Goal: Transaction & Acquisition: Purchase product/service

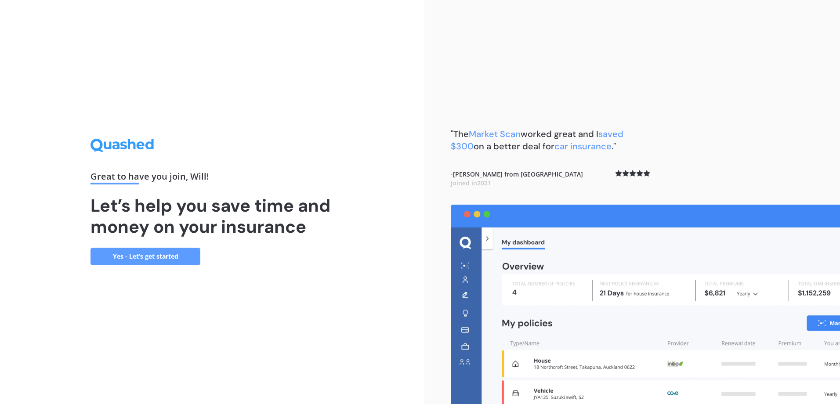
click at [143, 259] on link "Yes - Let’s get started" at bounding box center [145, 257] width 110 height 18
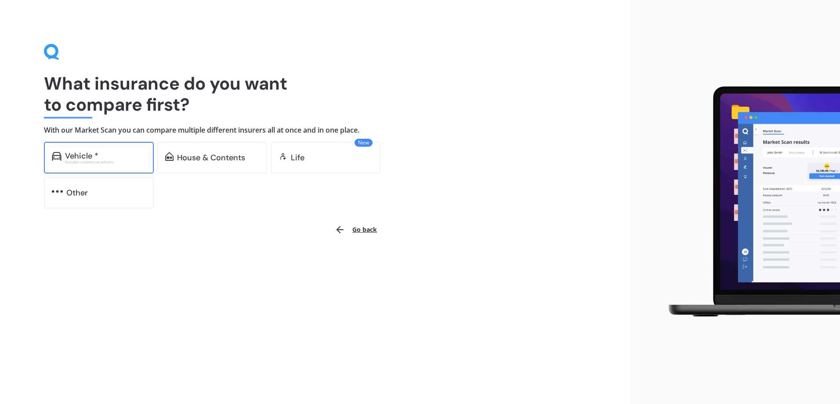
click at [93, 161] on div "Excludes commercial vehicles" at bounding box center [105, 162] width 81 height 4
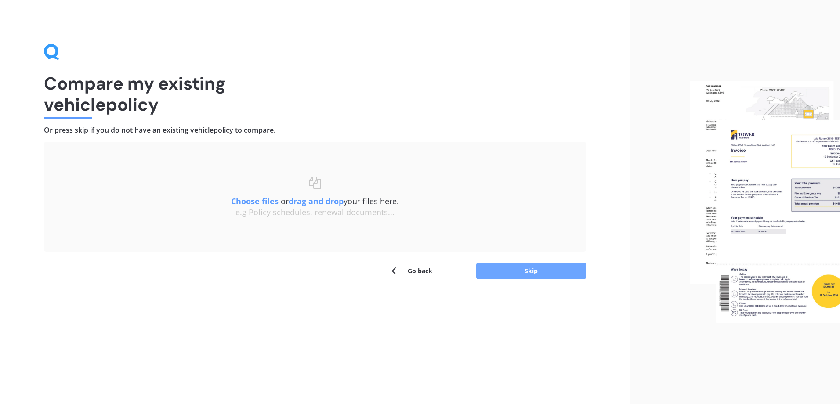
click at [512, 270] on button "Skip" at bounding box center [531, 271] width 110 height 17
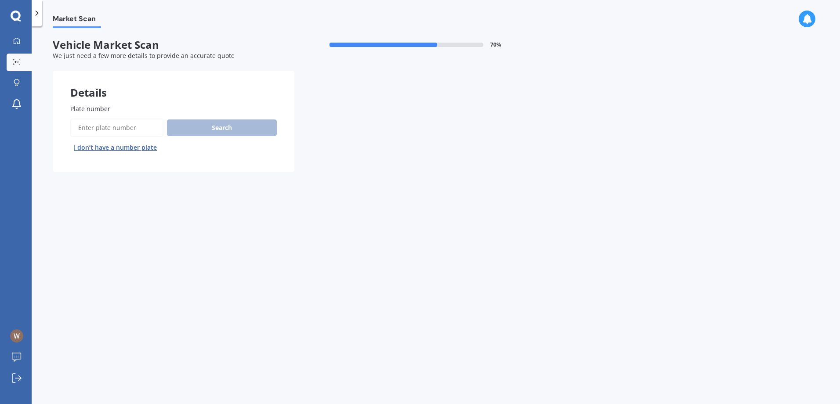
click at [95, 126] on input "Plate number" at bounding box center [116, 128] width 93 height 18
type input "pmc843"
click at [205, 128] on button "Search" at bounding box center [222, 127] width 110 height 17
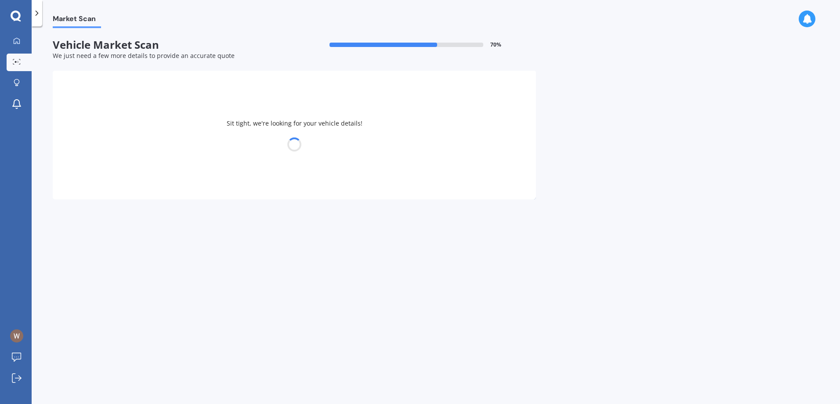
select select "VOLKSWAGEN"
select select "GOLF"
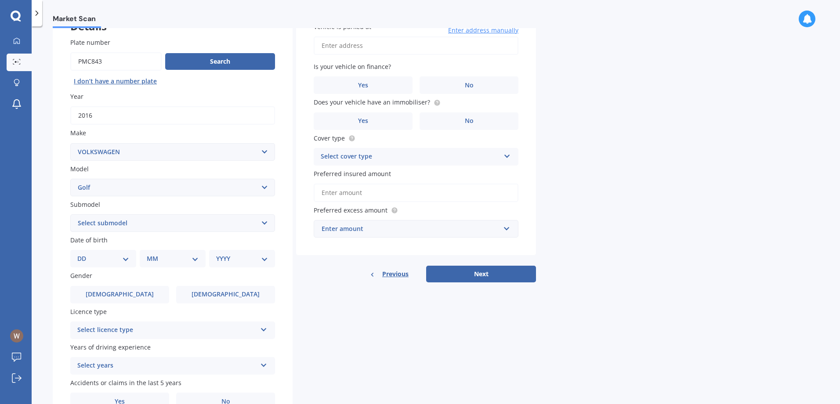
scroll to position [88, 0]
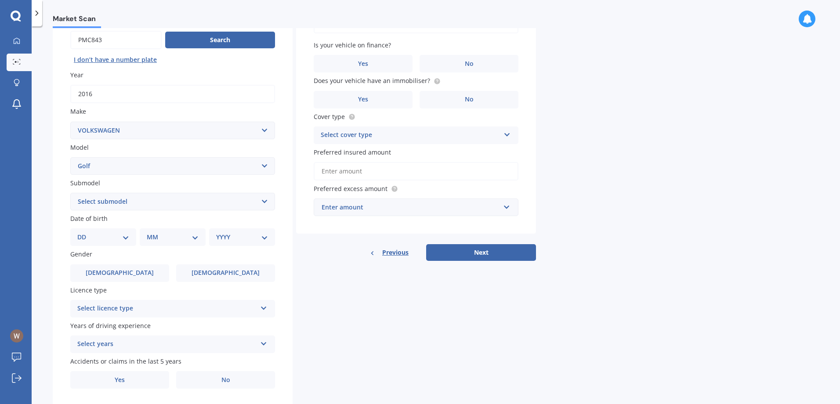
drag, startPoint x: 172, startPoint y: 203, endPoint x: 167, endPoint y: 203, distance: 5.3
click at [172, 203] on select "Select submodel (All other) 1.4 GT TSI 1.4 TSI 1.6 1.6 FSI 1.6 TSI 1.8 1.9 TDI …" at bounding box center [172, 202] width 205 height 18
select select "GTE HYBRID"
click at [70, 193] on select "Select submodel (All other) 1.4 GT TSI 1.4 TSI 1.6 1.6 FSI 1.6 TSI 1.8 1.9 TDI …" at bounding box center [172, 202] width 205 height 18
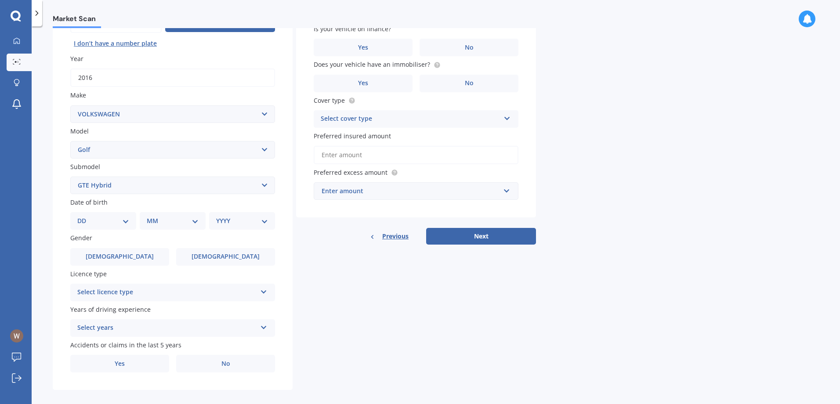
scroll to position [113, 0]
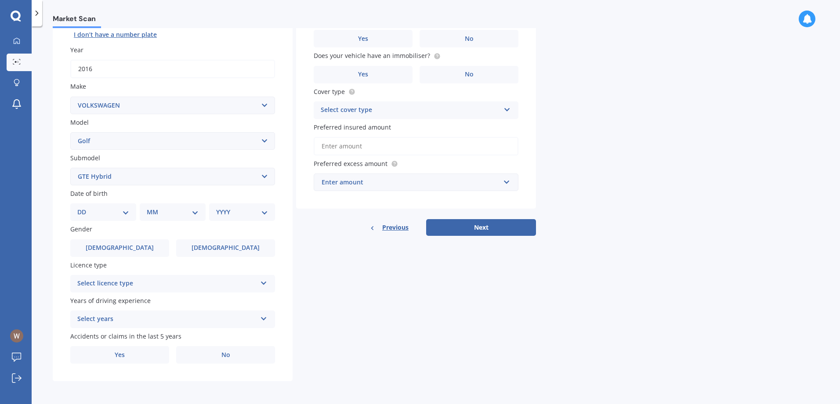
click at [126, 211] on select "DD 01 02 03 04 05 06 07 08 09 10 11 12 13 14 15 16 17 18 19 20 21 22 23 24 25 2…" at bounding box center [103, 212] width 52 height 10
select select "31"
click at [84, 207] on select "DD 01 02 03 04 05 06 07 08 09 10 11 12 13 14 15 16 17 18 19 20 21 22 23 24 25 2…" at bounding box center [103, 212] width 52 height 10
click at [172, 209] on select "MM 01 02 03 04 05 06 07 08 09 10 11 12" at bounding box center [174, 212] width 48 height 10
select select "10"
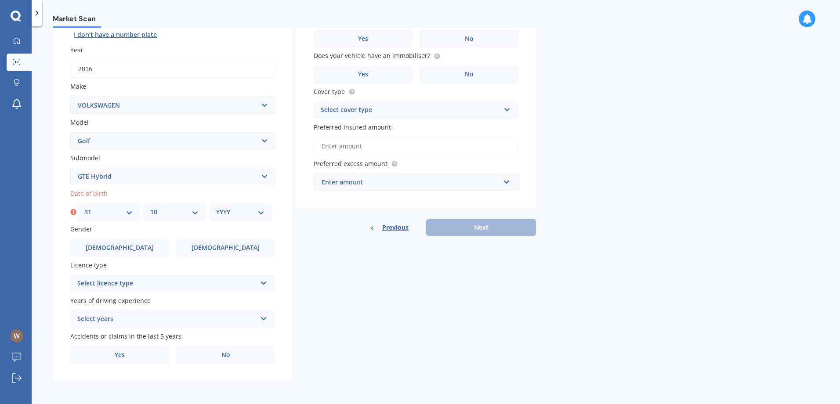
click at [150, 207] on select "MM 01 02 03 04 05 06 07 08 09 10 11 12" at bounding box center [174, 212] width 48 height 10
click at [253, 213] on select "YYYY 2025 2024 2023 2022 2021 2020 2019 2018 2017 2016 2015 2014 2013 2012 2011…" at bounding box center [240, 212] width 48 height 10
select select "1990"
click at [216, 207] on select "YYYY 2025 2024 2023 2022 2021 2020 2019 2018 2017 2016 2015 2014 2013 2012 2011…" at bounding box center [240, 212] width 48 height 10
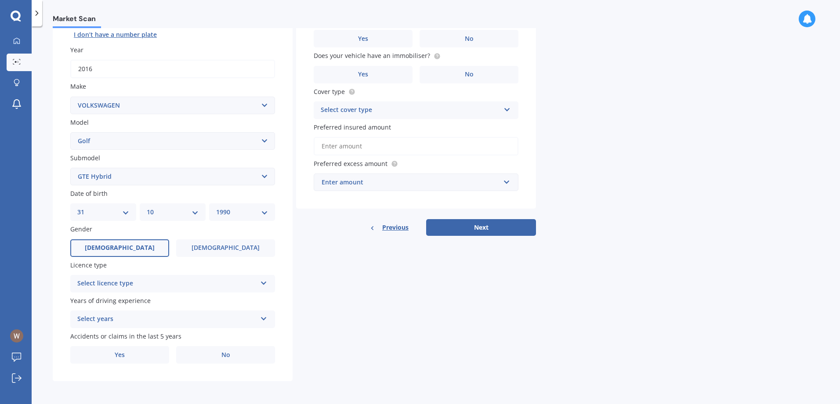
click at [123, 247] on span "[DEMOGRAPHIC_DATA]" at bounding box center [120, 247] width 70 height 7
click at [0, 0] on input "[DEMOGRAPHIC_DATA]" at bounding box center [0, 0] width 0 height 0
click at [161, 285] on div "Select licence type" at bounding box center [166, 283] width 179 height 11
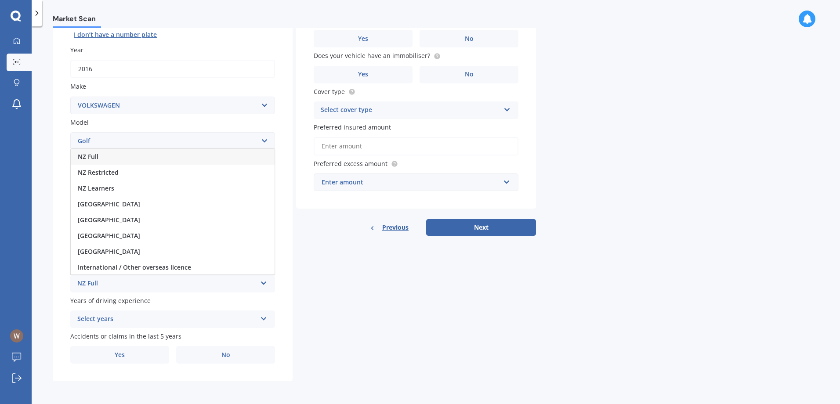
click at [117, 161] on div "NZ Full" at bounding box center [173, 157] width 204 height 16
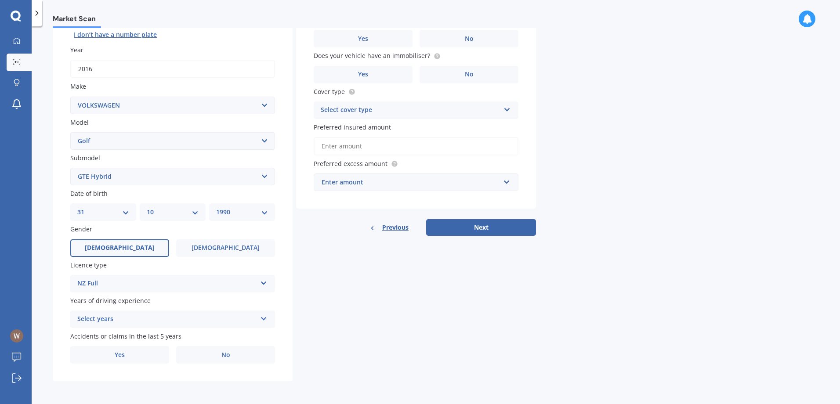
click at [148, 320] on div "Select years" at bounding box center [166, 319] width 179 height 11
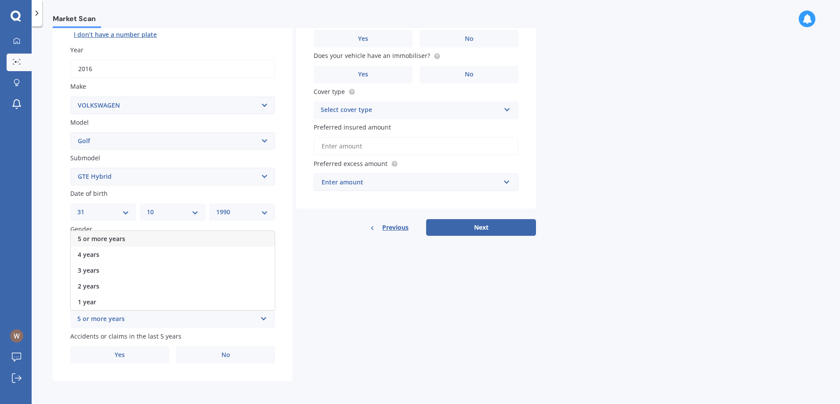
click at [109, 238] on span "5 or more years" at bounding box center [101, 239] width 47 height 8
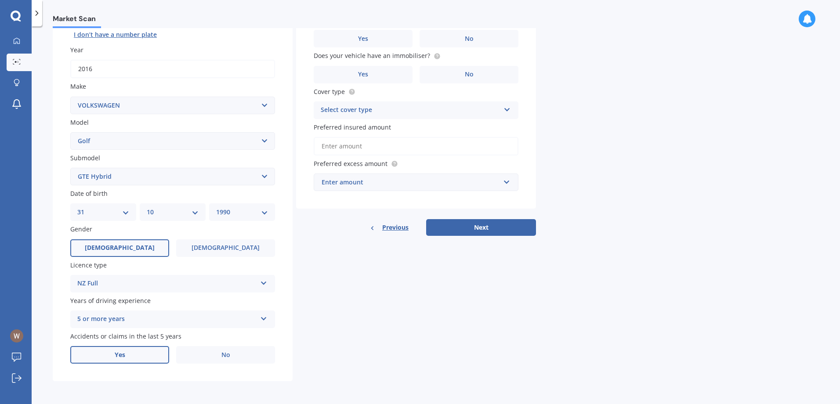
click at [115, 356] on span "Yes" at bounding box center [120, 354] width 11 height 7
click at [0, 0] on input "Yes" at bounding box center [0, 0] width 0 height 0
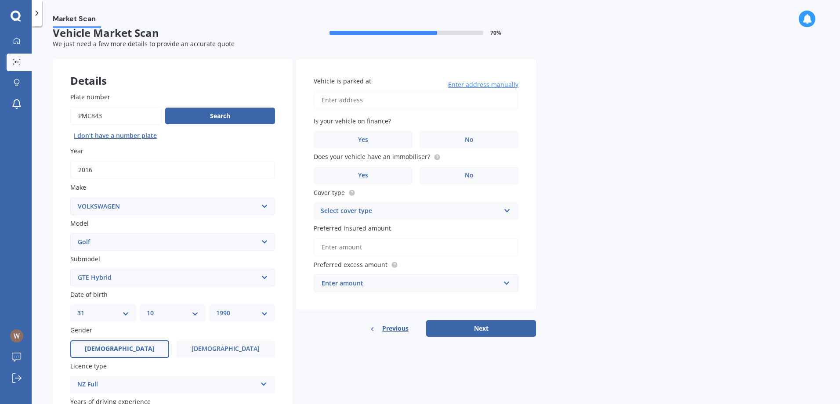
scroll to position [0, 0]
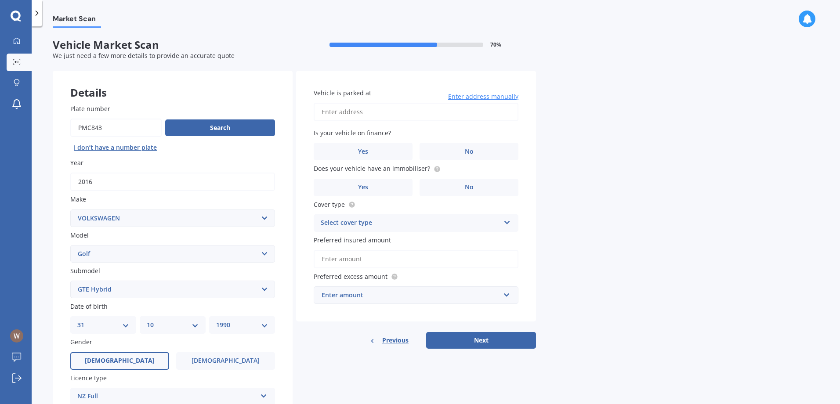
click at [350, 116] on input "Vehicle is parked at" at bounding box center [416, 112] width 205 height 18
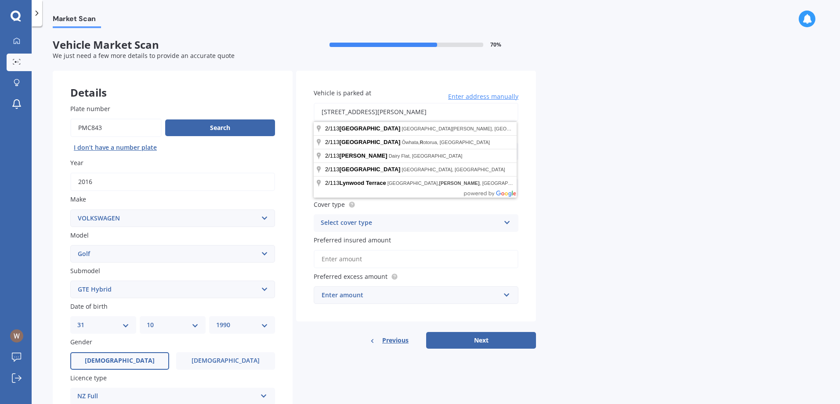
type input "[STREET_ADDRESS][PERSON_NAME]"
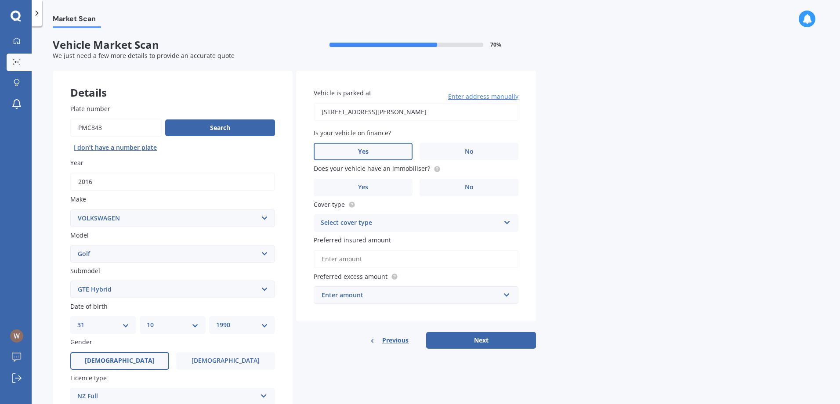
click at [354, 154] on label "Yes" at bounding box center [363, 152] width 99 height 18
click at [0, 0] on input "Yes" at bounding box center [0, 0] width 0 height 0
click at [365, 188] on span "Yes" at bounding box center [363, 187] width 11 height 7
click at [0, 0] on input "Yes" at bounding box center [0, 0] width 0 height 0
click at [375, 221] on div "Select cover type" at bounding box center [410, 223] width 179 height 11
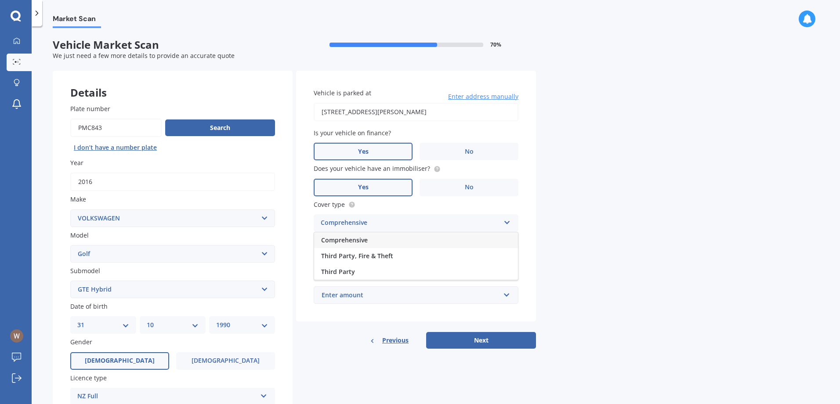
click at [341, 240] on span "Comprehensive" at bounding box center [344, 240] width 47 height 8
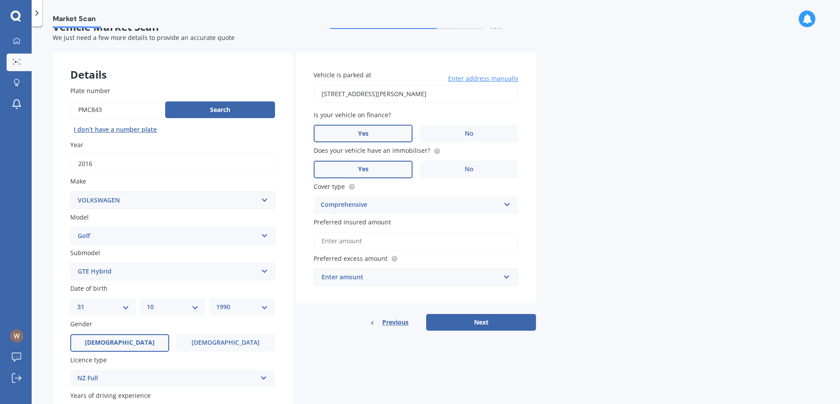
scroll to position [44, 0]
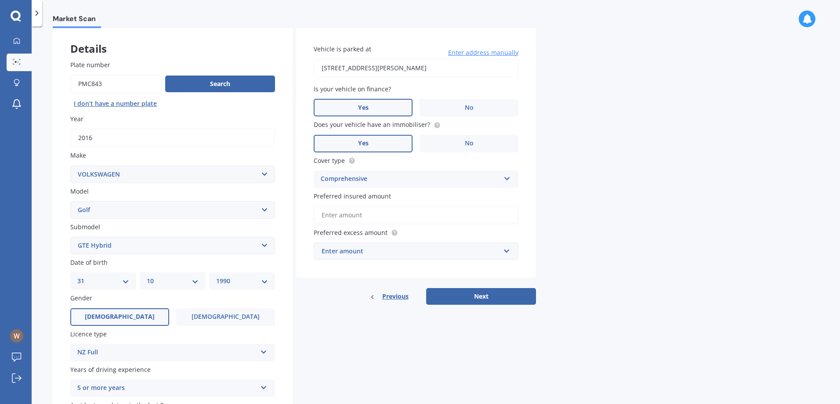
click at [354, 218] on input "Preferred insured amount" at bounding box center [416, 215] width 205 height 18
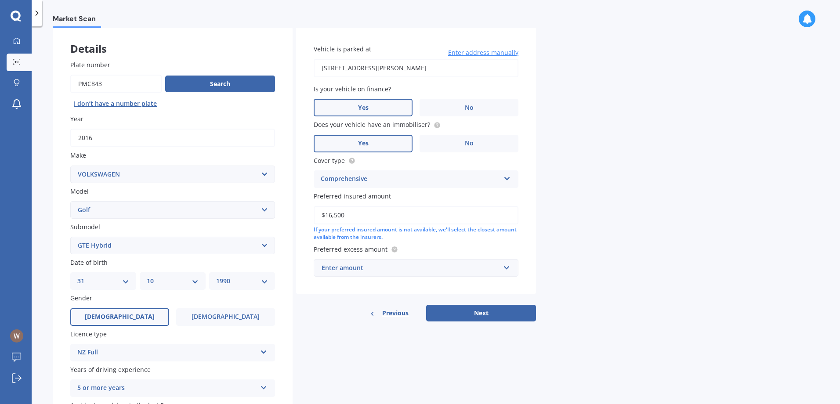
type input "$16,500"
click at [650, 212] on div "Market Scan Vehicle Market Scan 70 % We just need a few more details to provide…" at bounding box center [436, 217] width 808 height 378
click at [381, 272] on div "Enter amount" at bounding box center [410, 268] width 178 height 10
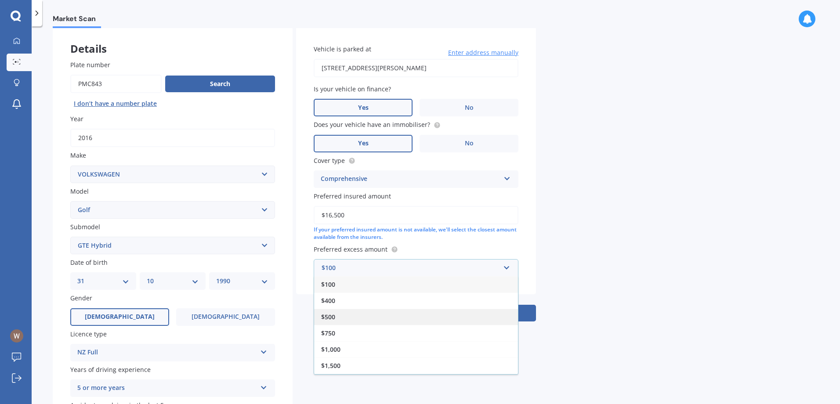
click at [340, 312] on div "$500" at bounding box center [416, 317] width 204 height 16
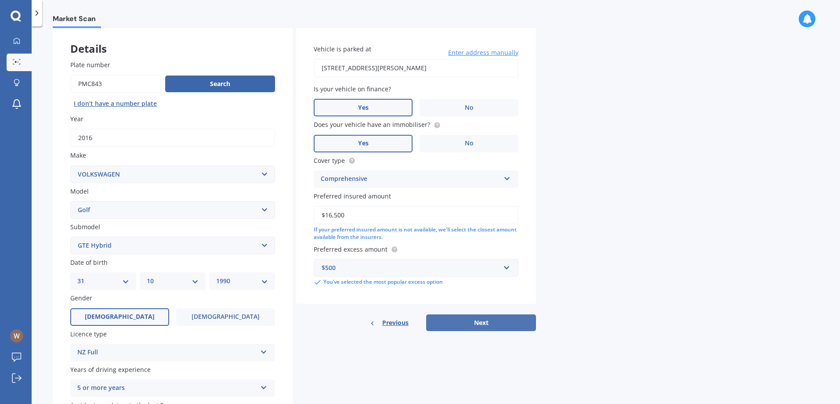
click at [473, 320] on button "Next" at bounding box center [481, 322] width 110 height 17
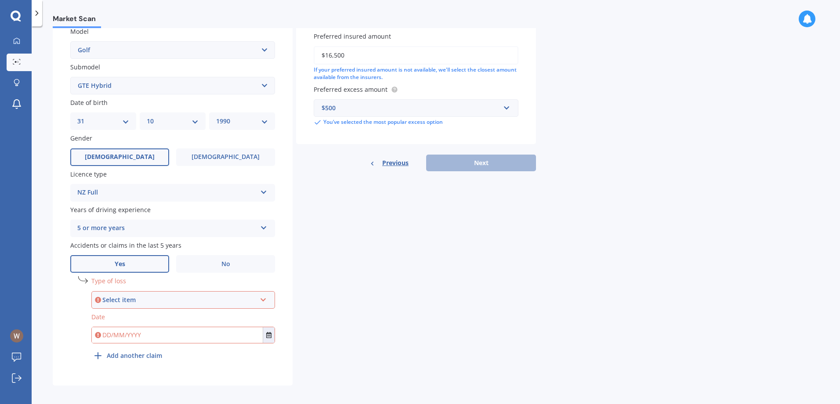
scroll to position [208, 0]
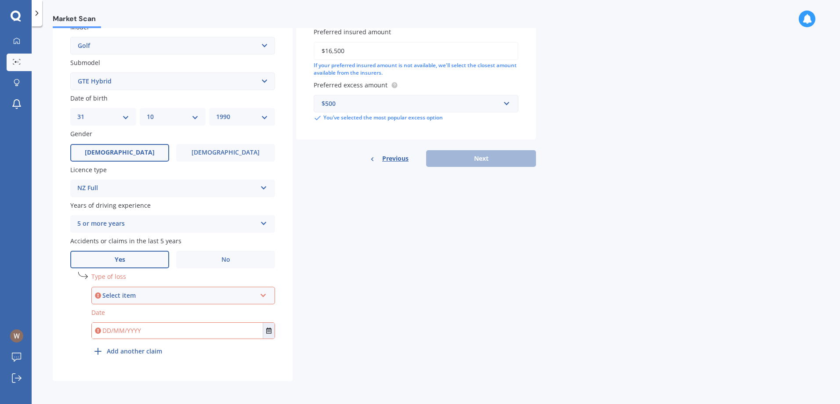
click at [134, 294] on div "Select item" at bounding box center [179, 296] width 154 height 10
click at [149, 330] on span "Not at fault accident" at bounding box center [130, 328] width 62 height 8
click at [135, 330] on input "text" at bounding box center [177, 331] width 171 height 16
click at [262, 332] on input "text" at bounding box center [177, 331] width 171 height 16
click at [274, 330] on div "Plate number Search I don’t have a number plate Year [DATE] Make Select make AC…" at bounding box center [173, 129] width 240 height 503
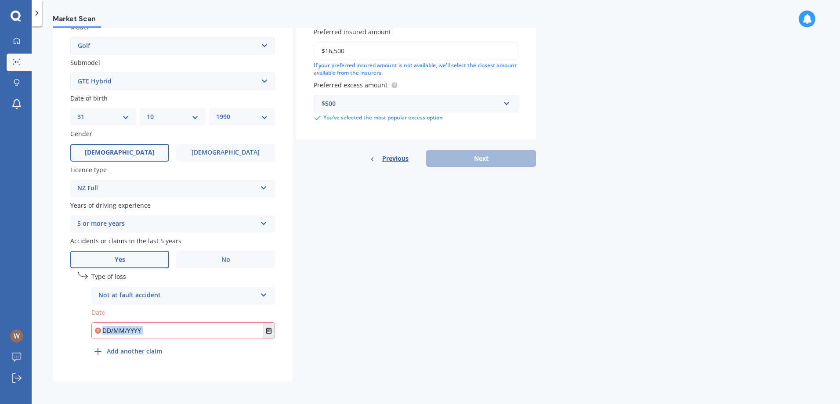
drag, startPoint x: 274, startPoint y: 330, endPoint x: 269, endPoint y: 331, distance: 5.4
click at [269, 331] on icon "Select date" at bounding box center [268, 331] width 5 height 6
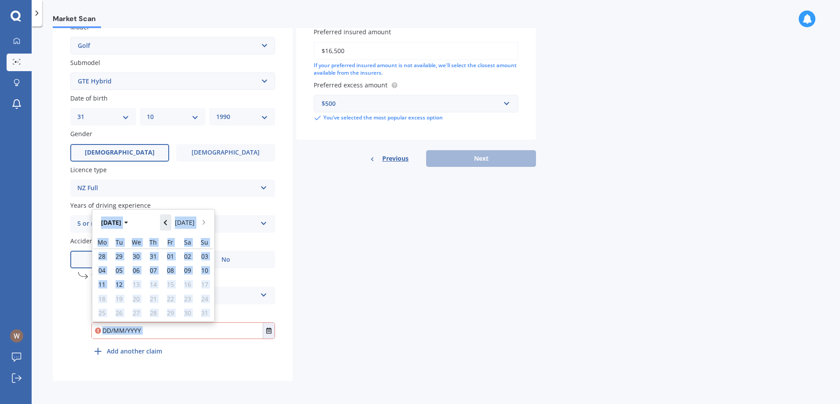
click at [167, 223] on icon "Navigate back" at bounding box center [165, 223] width 4 height 6
click at [120, 299] on span "22" at bounding box center [119, 299] width 7 height 8
type input "[DATE]"
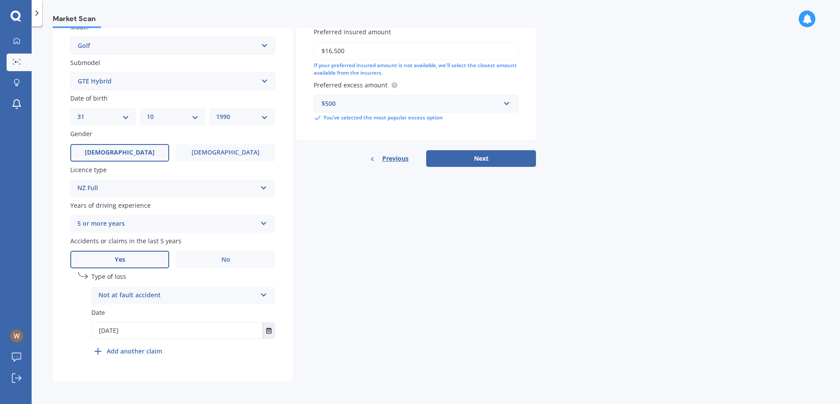
click at [477, 149] on div "Vehicle is parked at [STREET_ADDRESS][PERSON_NAME] Enter address manually Is yo…" at bounding box center [416, 15] width 240 height 304
click at [476, 158] on button "Next" at bounding box center [481, 158] width 110 height 17
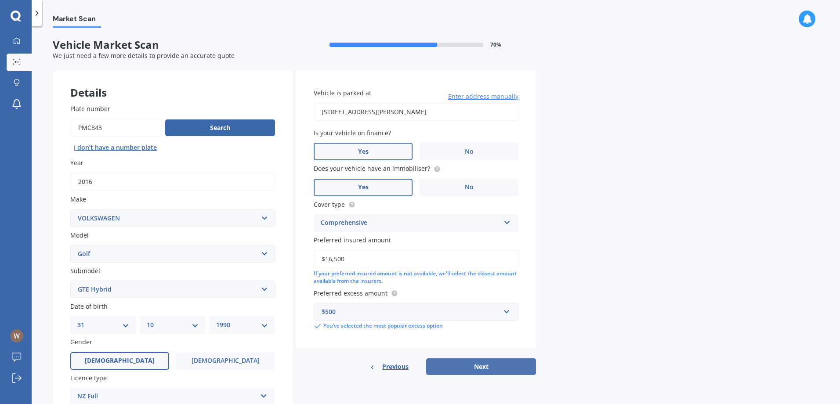
select select "31"
select select "10"
select select "1990"
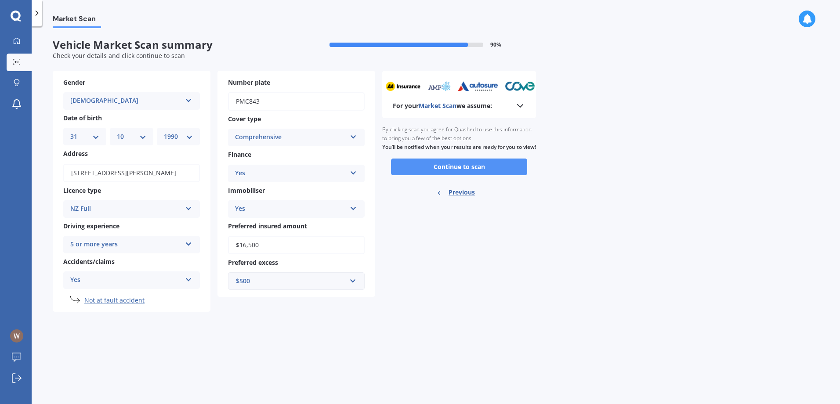
click at [451, 173] on button "Continue to scan" at bounding box center [459, 167] width 136 height 17
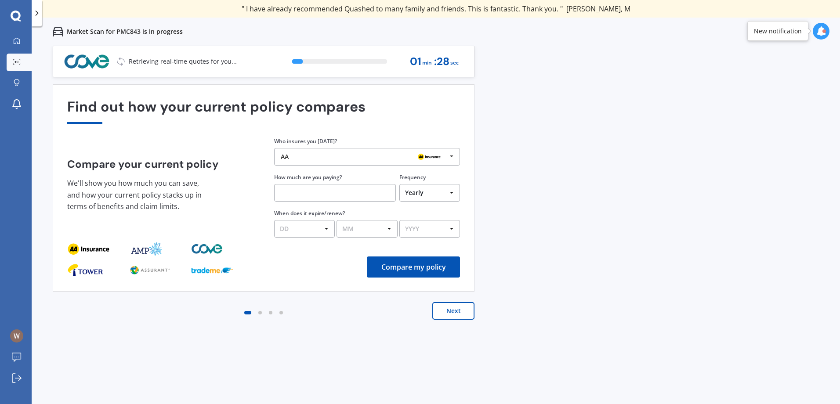
click at [438, 156] on img at bounding box center [429, 157] width 28 height 11
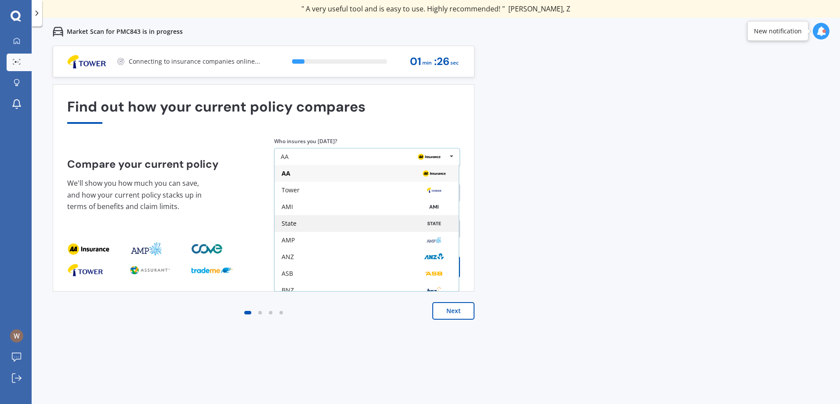
click at [312, 223] on div "State" at bounding box center [367, 223] width 170 height 7
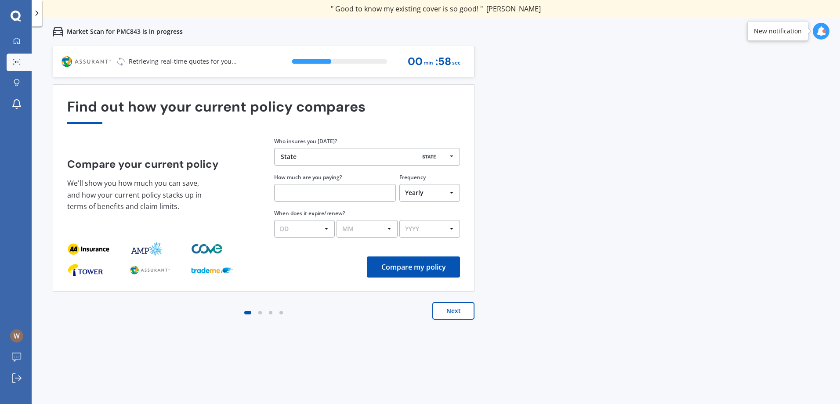
click at [297, 194] on input "text" at bounding box center [335, 193] width 122 height 18
type input "$1,446.00"
click at [297, 231] on select "DD 01 02 03 04 05 06 07 08 09 10 11 12 13 14 15 16 17 18 19 20 21 22 23 24 25 2…" at bounding box center [304, 229] width 61 height 18
drag, startPoint x: 303, startPoint y: 270, endPoint x: 307, endPoint y: 267, distance: 5.1
click at [304, 271] on div "Compare my policy" at bounding box center [263, 266] width 393 height 21
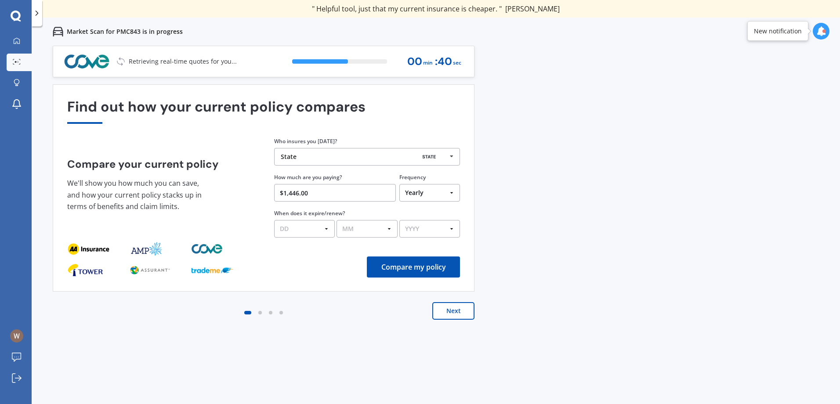
drag, startPoint x: 315, startPoint y: 227, endPoint x: 310, endPoint y: 228, distance: 4.5
click at [315, 227] on select "DD 01 02 03 04 05 06 07 08 09 10 11 12 13 14 15 16 17 18 19 20 21 22 23 24 25 2…" at bounding box center [304, 229] width 61 height 18
select select "15"
click at [274, 220] on select "DD 01 02 03 04 05 06 07 08 09 10 11 12 13 14 15 16 17 18 19 20 21 22 23 24 25 2…" at bounding box center [304, 229] width 61 height 18
click at [361, 235] on select "MM 01 02 03 04 05 06 07 08 09 10 11 12" at bounding box center [366, 229] width 61 height 18
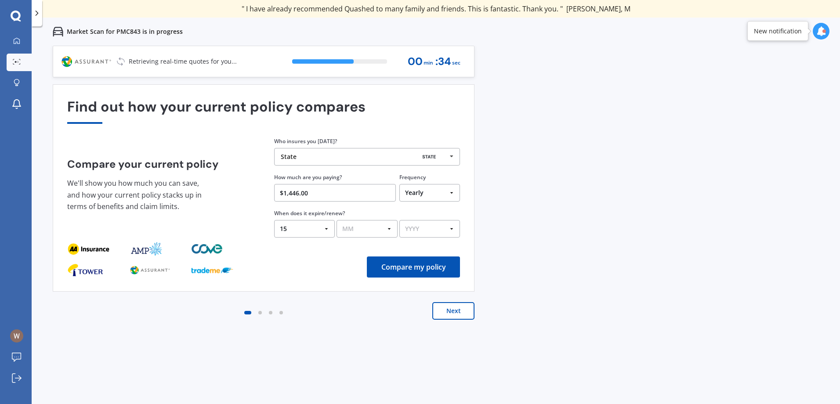
select select "09"
click at [336, 220] on select "MM 01 02 03 04 05 06 07 08 09 10 11 12" at bounding box center [366, 229] width 61 height 18
click at [433, 225] on select "YYYY 2026 2025 2024" at bounding box center [429, 229] width 61 height 18
select select "2025"
click at [399, 220] on select "YYYY 2026 2025 2024" at bounding box center [429, 229] width 61 height 18
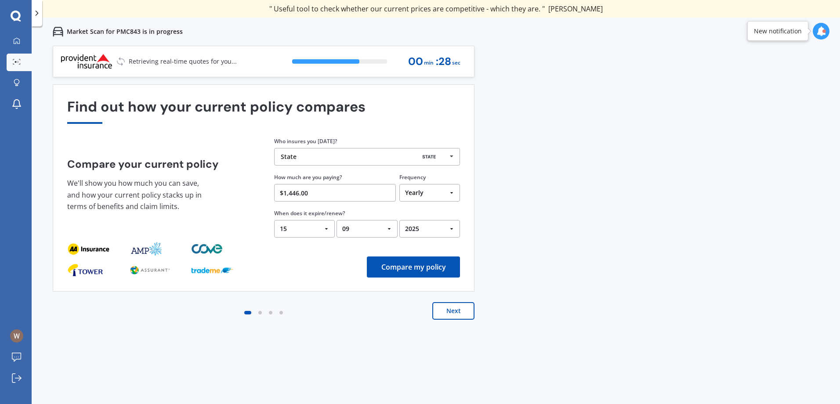
click at [429, 274] on button "Compare my policy" at bounding box center [413, 266] width 93 height 21
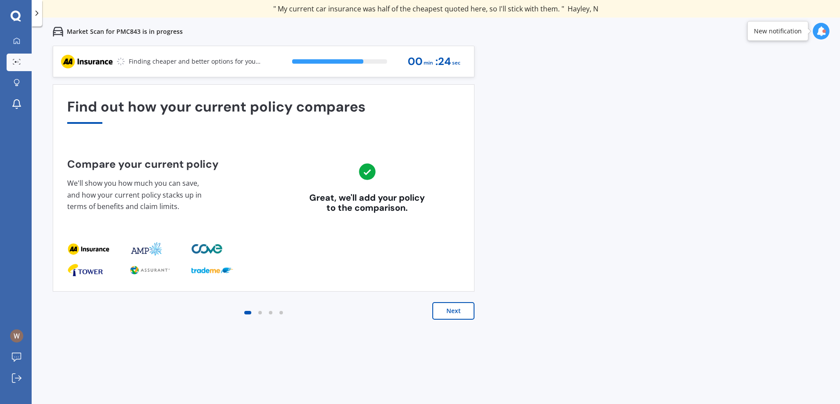
click at [453, 312] on button "Next" at bounding box center [453, 311] width 42 height 18
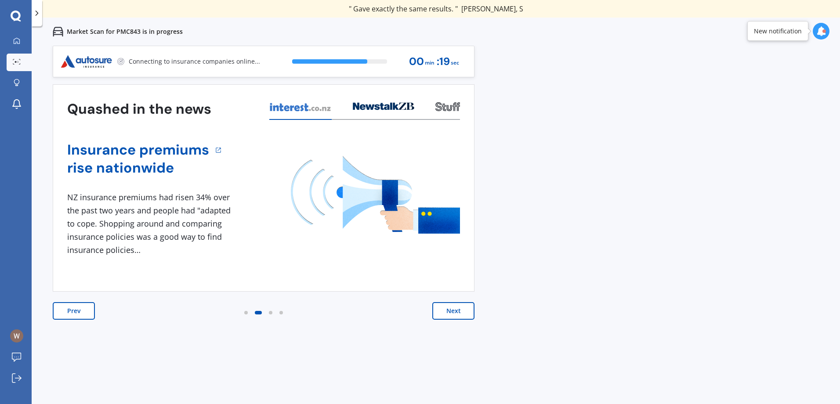
drag, startPoint x: 450, startPoint y: 312, endPoint x: 375, endPoint y: 311, distance: 74.7
click at [450, 312] on button "Next" at bounding box center [453, 311] width 42 height 18
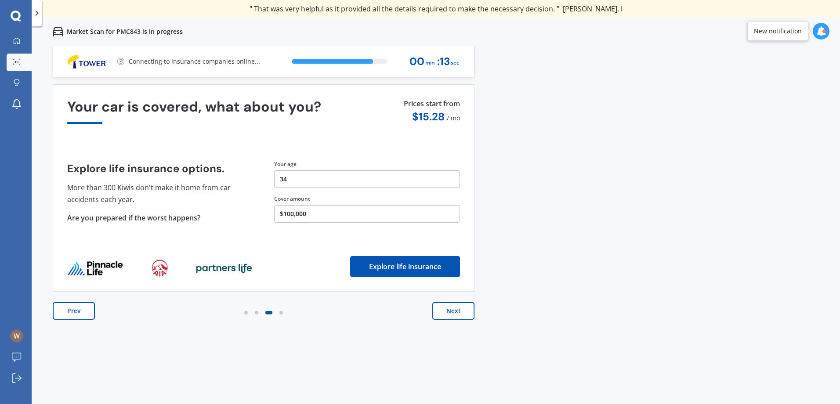
click at [456, 313] on button "Next" at bounding box center [453, 311] width 42 height 18
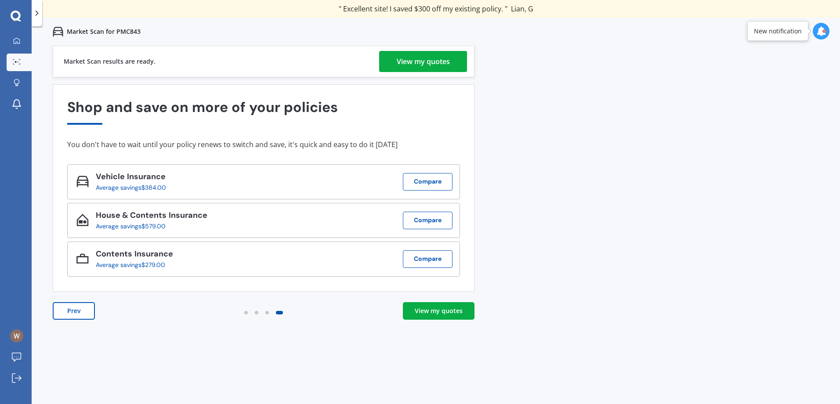
click at [436, 59] on div "View my quotes" at bounding box center [423, 61] width 53 height 21
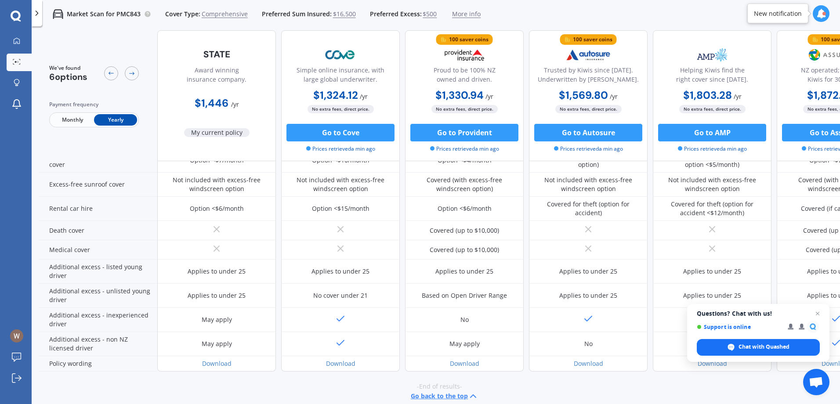
scroll to position [352, 0]
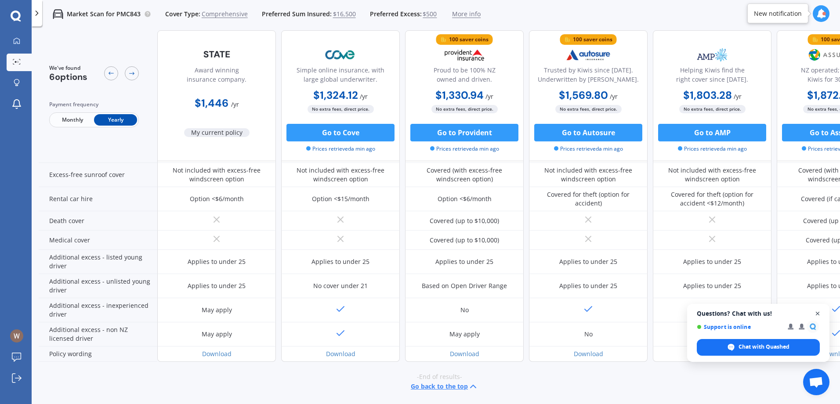
click at [817, 315] on span "Open chat" at bounding box center [817, 313] width 11 height 11
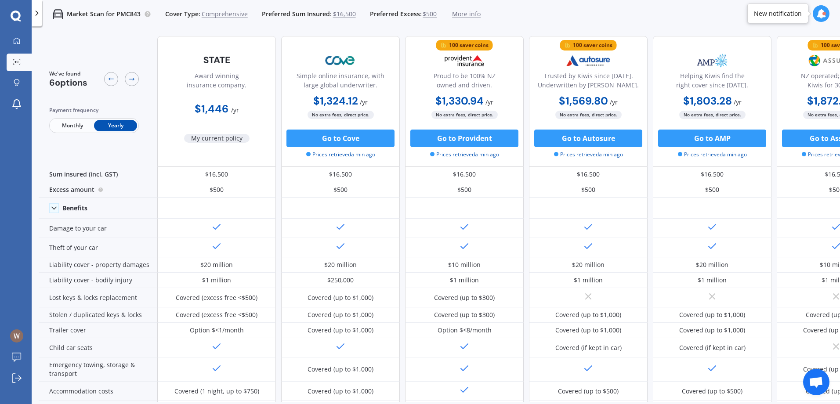
scroll to position [0, 0]
